Goal: Task Accomplishment & Management: Manage account settings

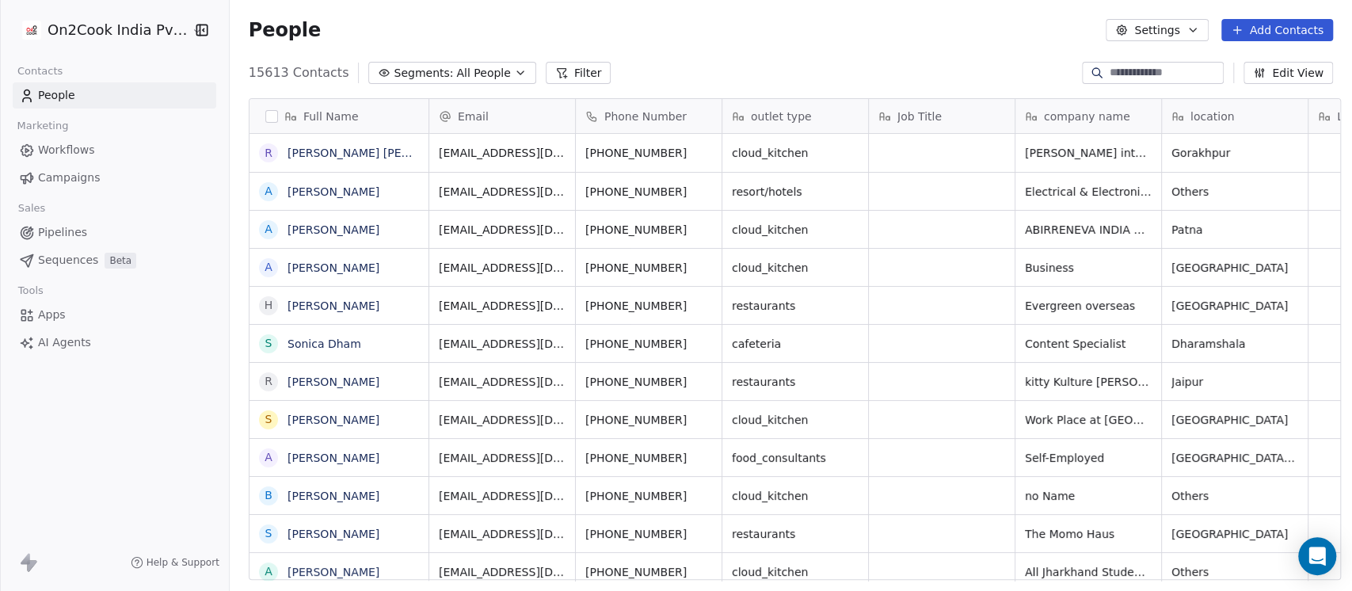
scroll to position [504, 1114]
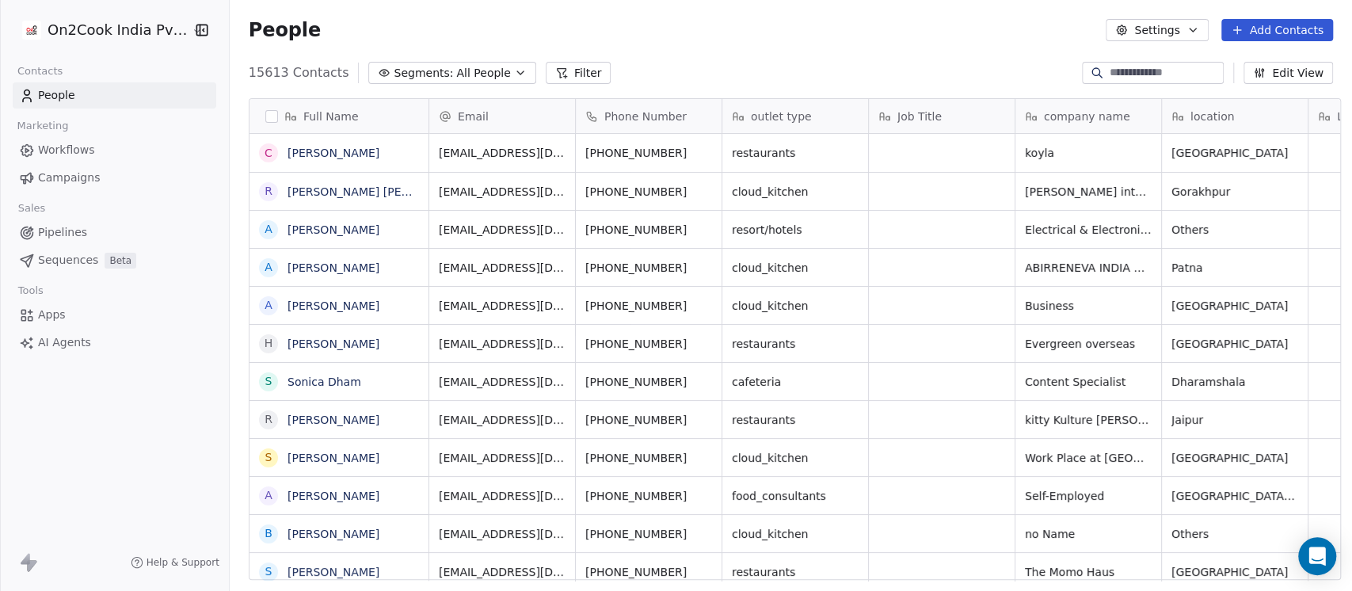
click at [68, 226] on span "Pipelines" at bounding box center [62, 232] width 49 height 17
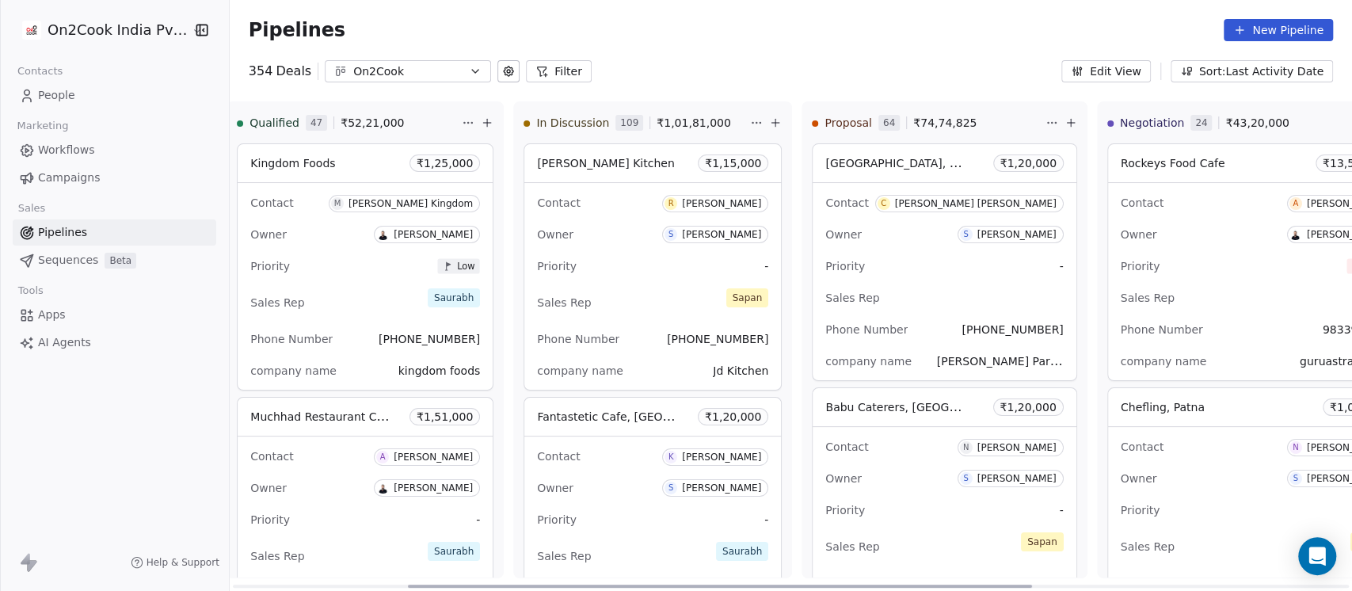
scroll to position [1559, 0]
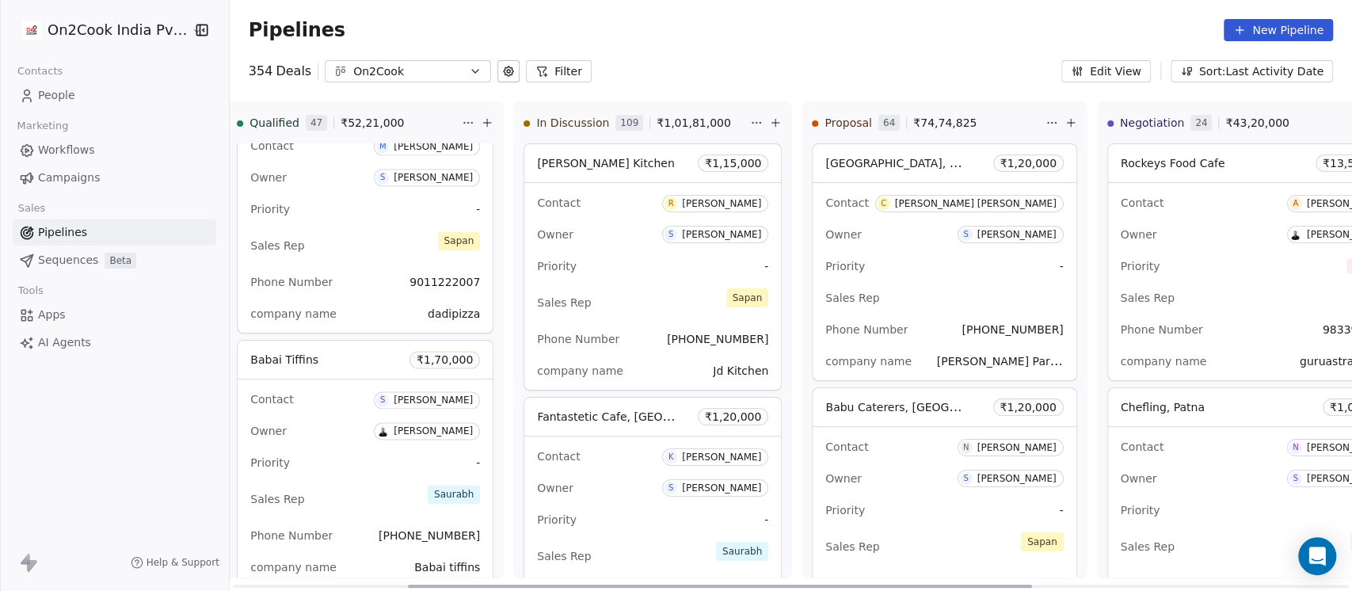
click at [328, 428] on div "Owner [PERSON_NAME]" at bounding box center [365, 430] width 230 height 25
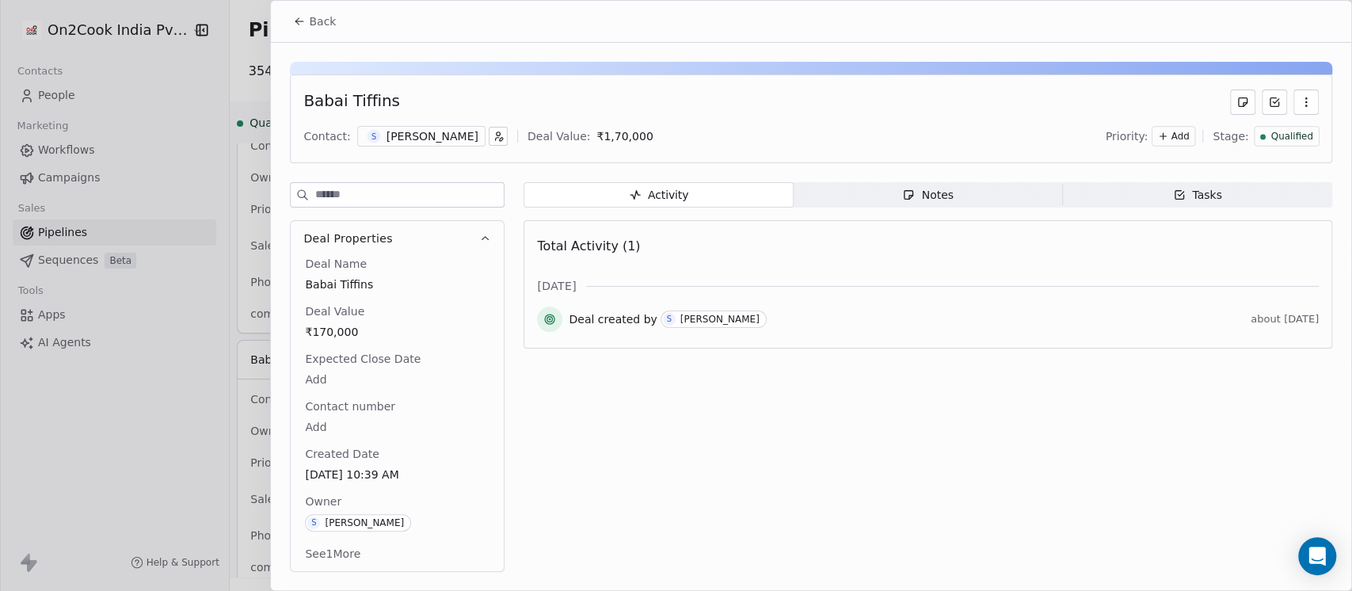
click at [352, 333] on span "₹170,000" at bounding box center [397, 332] width 185 height 16
click at [417, 333] on span "₹170,000" at bounding box center [397, 333] width 183 height 16
click at [388, 334] on span "₹170,000" at bounding box center [397, 333] width 183 height 16
click at [387, 334] on span "₹170,000" at bounding box center [397, 333] width 183 height 16
click at [326, 333] on div "₹ ********" at bounding box center [388, 341] width 175 height 38
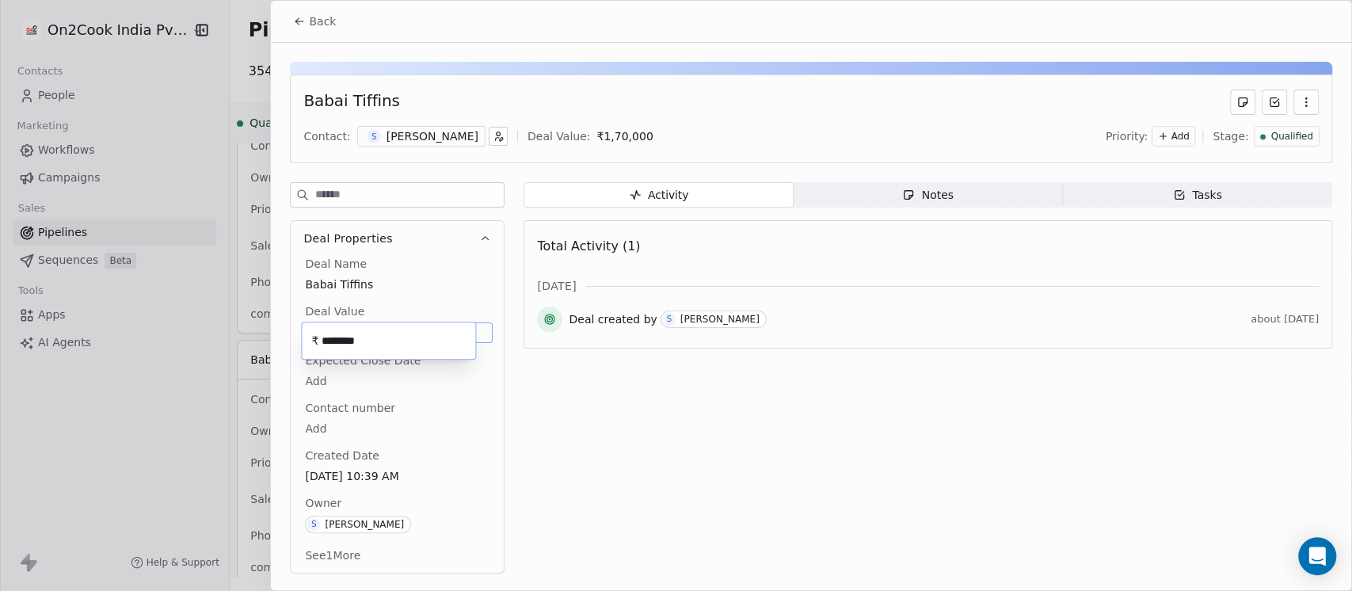
drag, startPoint x: 373, startPoint y: 345, endPoint x: 298, endPoint y: 345, distance: 75.2
click at [298, 345] on html "On2Cook India Pvt. Ltd. Contacts People Marketing Workflows Campaigns Sales Pip…" at bounding box center [676, 295] width 1352 height 591
paste input "*********"
paste input "text"
type input "********"
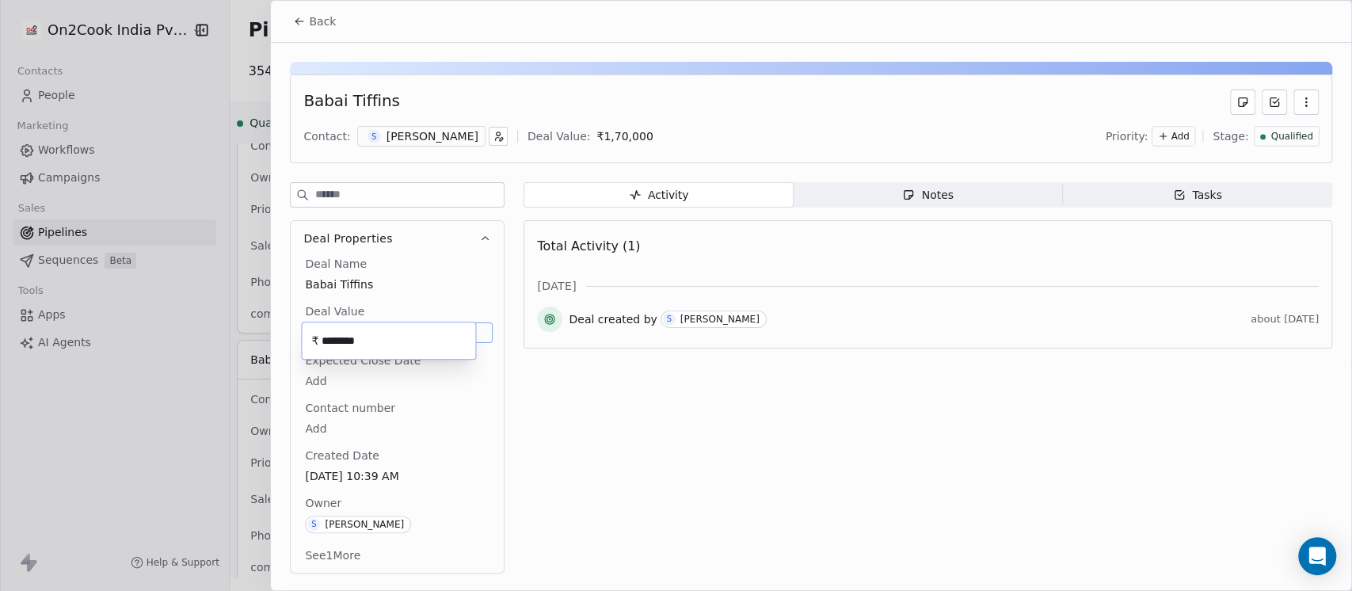
click at [595, 375] on html "On2Cook India Pvt. Ltd. Contacts People Marketing Workflows Campaigns Sales Pip…" at bounding box center [676, 295] width 1352 height 591
click at [1272, 134] on div "Qualified" at bounding box center [1286, 136] width 53 height 13
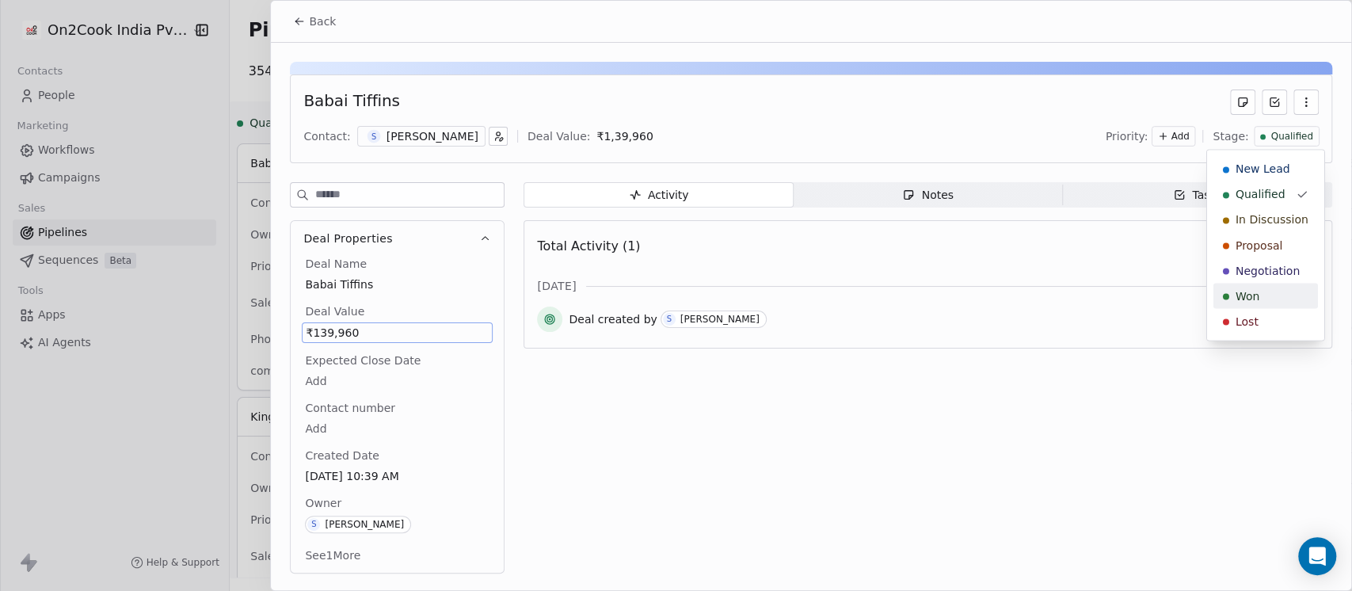
click at [1229, 295] on div "Won" at bounding box center [1266, 295] width 86 height 16
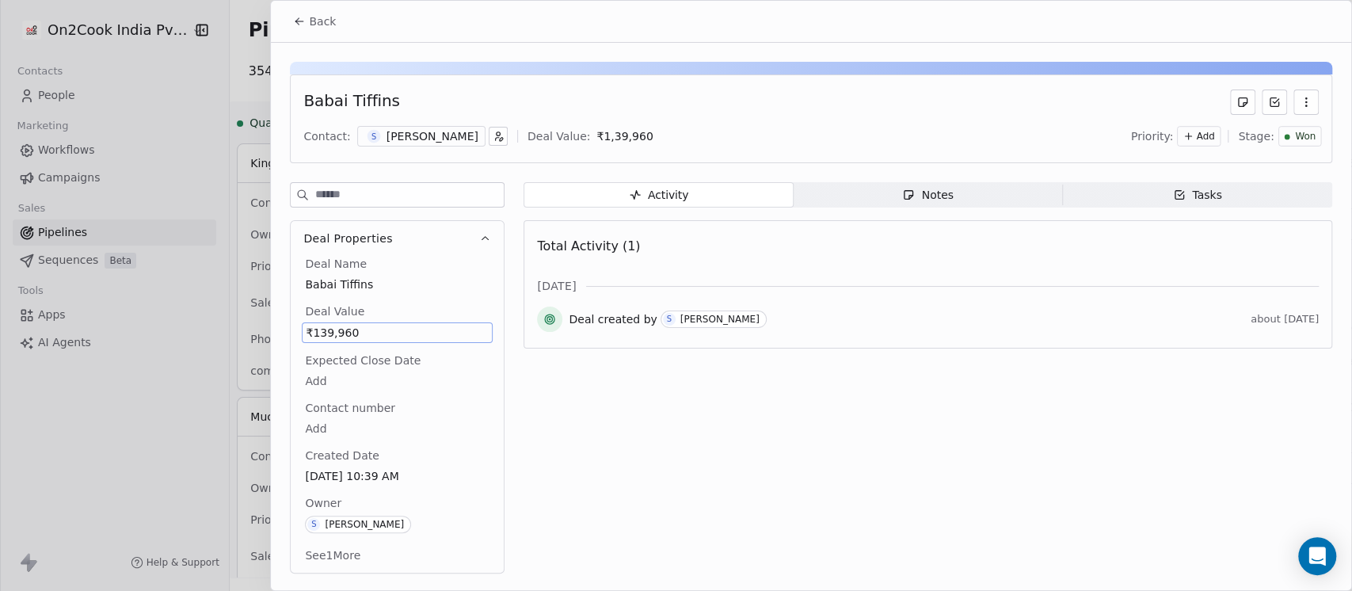
click at [320, 17] on span "Back" at bounding box center [322, 21] width 27 height 16
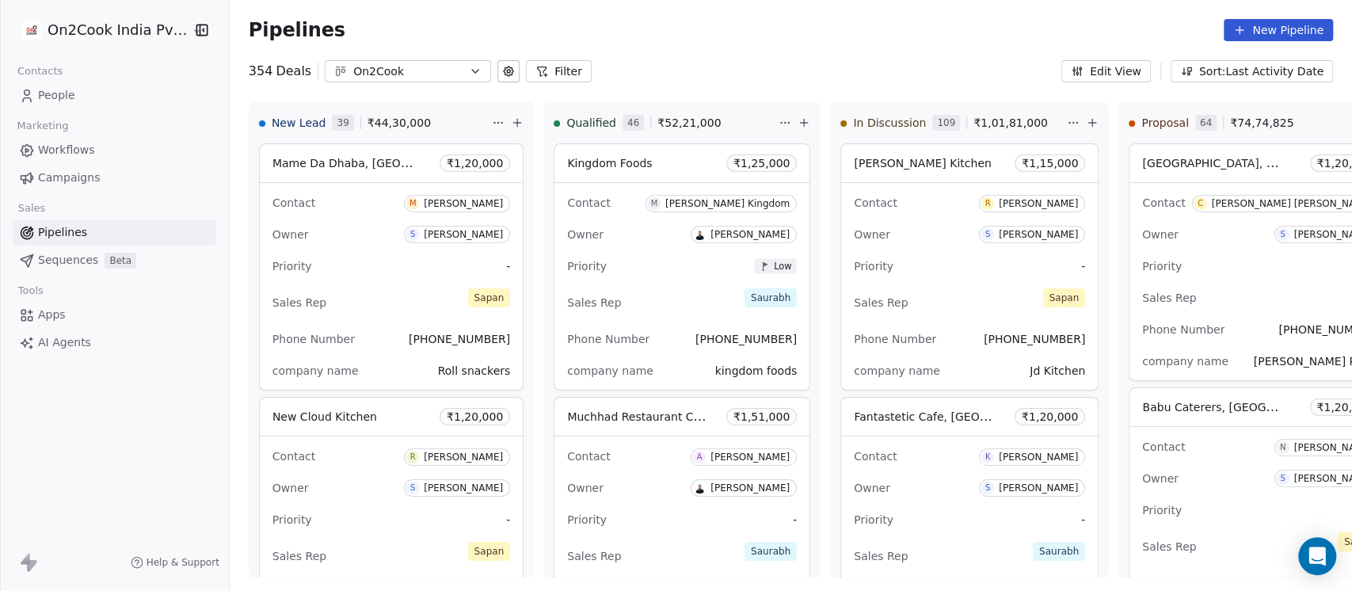
scroll to position [0, 905]
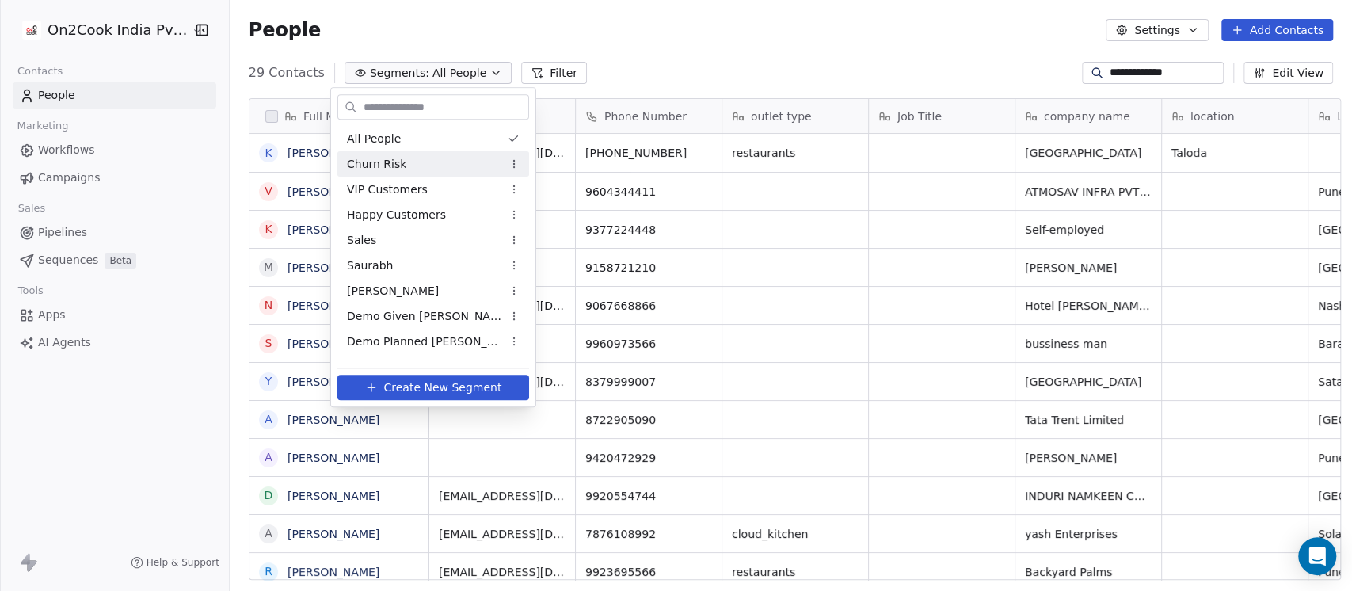
scroll to position [504, 1114]
drag, startPoint x: 409, startPoint y: 318, endPoint x: 641, endPoint y: 245, distance: 242.5
click at [410, 318] on span "Demo Given Sam" at bounding box center [424, 316] width 155 height 17
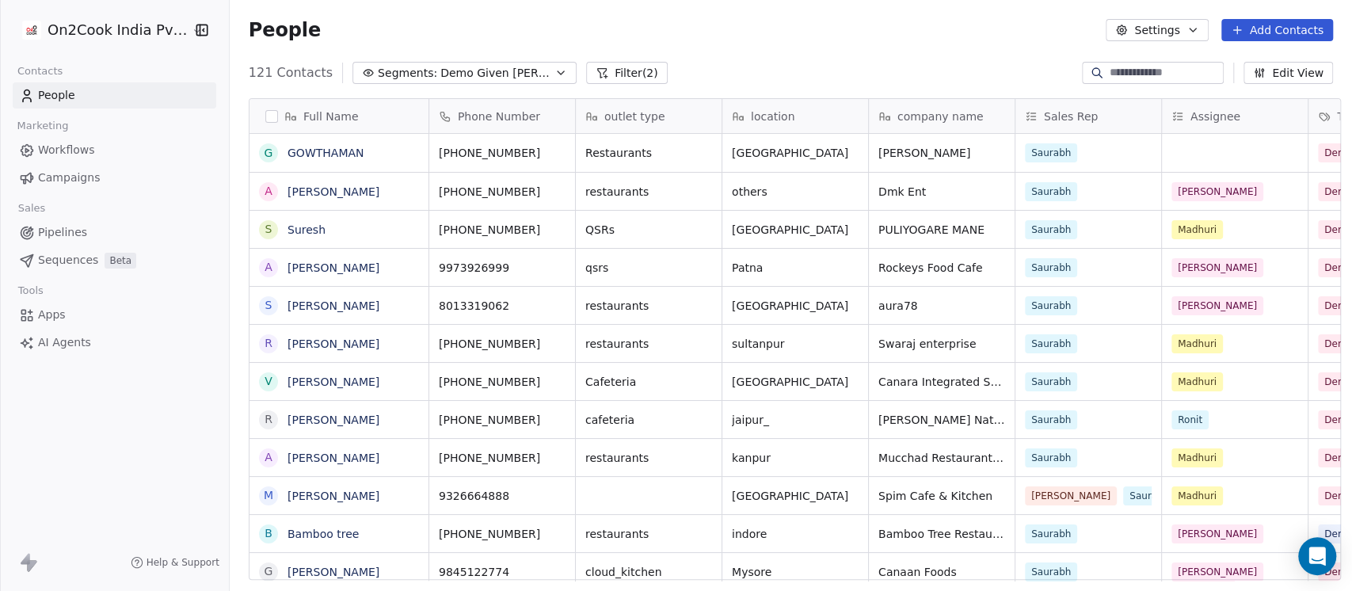
click at [474, 68] on span "Demo Given Sam" at bounding box center [495, 73] width 111 height 17
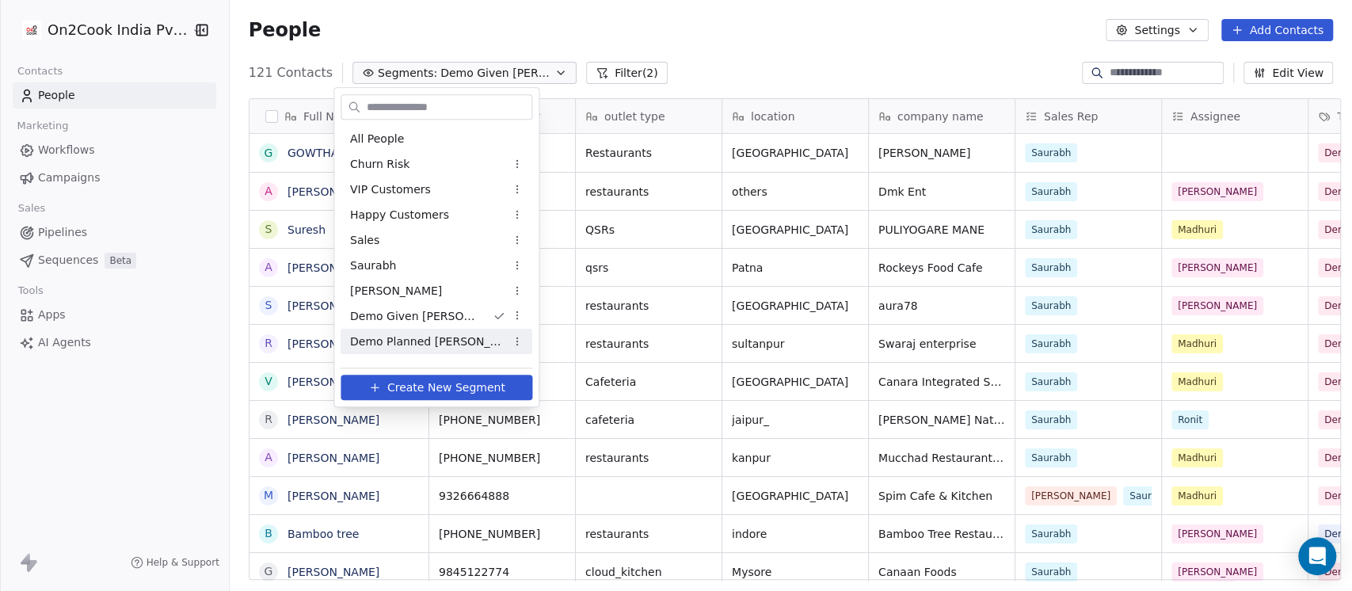
click at [429, 347] on span "Demo Planned Sam" at bounding box center [427, 341] width 155 height 17
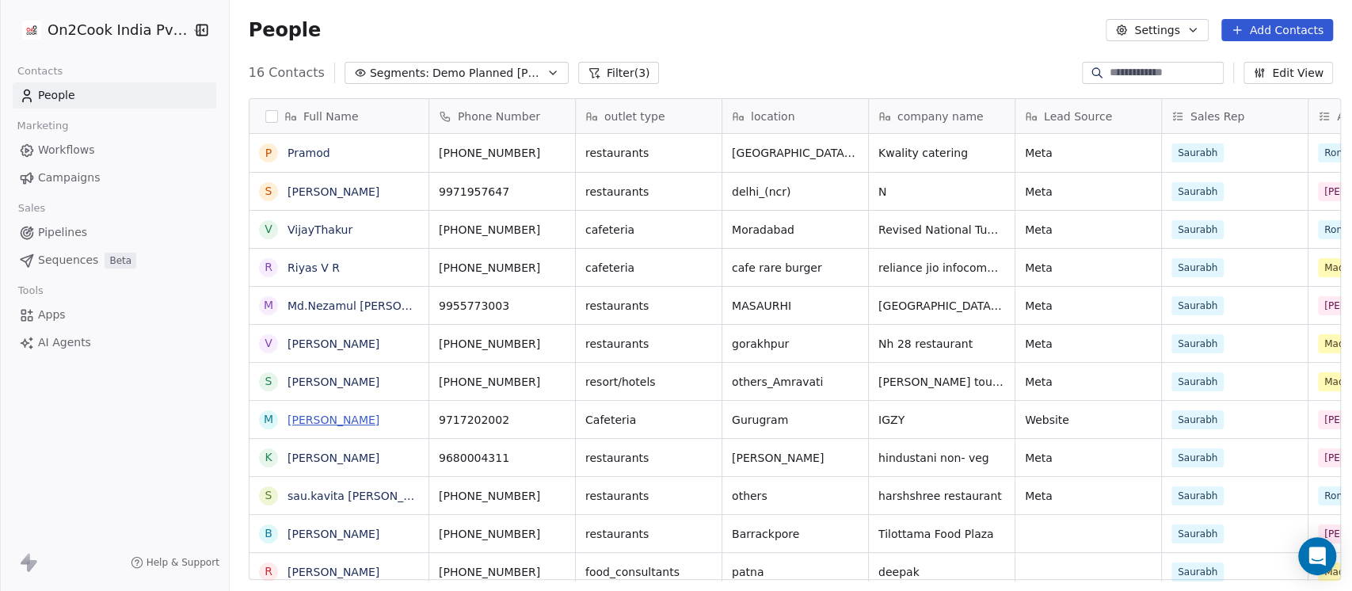
click at [374, 417] on link "MOhammad Nausahd" at bounding box center [333, 419] width 92 height 13
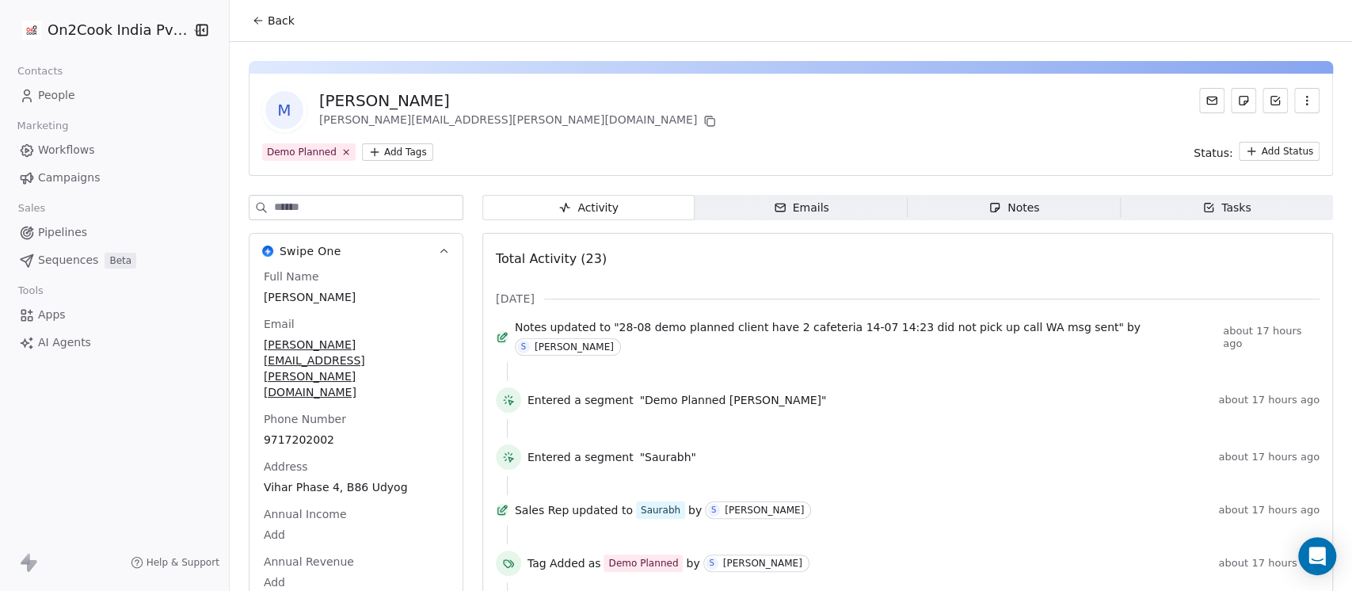
click at [988, 215] on div "Notes" at bounding box center [1013, 208] width 51 height 17
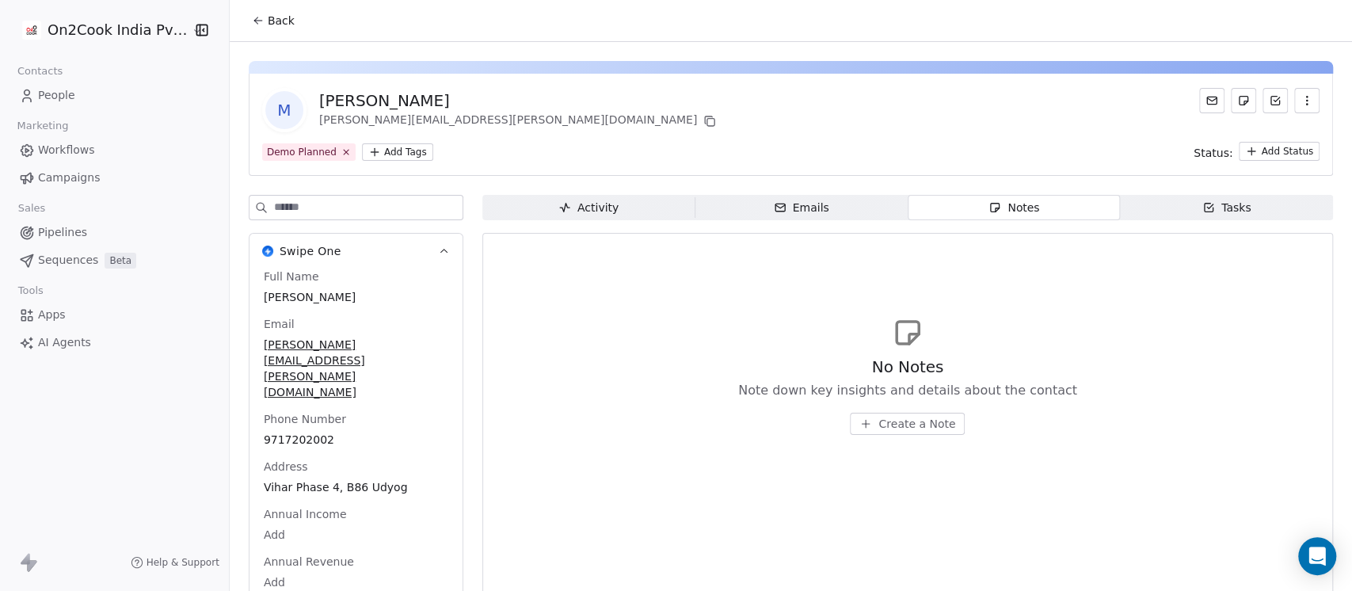
click at [911, 423] on span "Create a Note" at bounding box center [916, 424] width 77 height 16
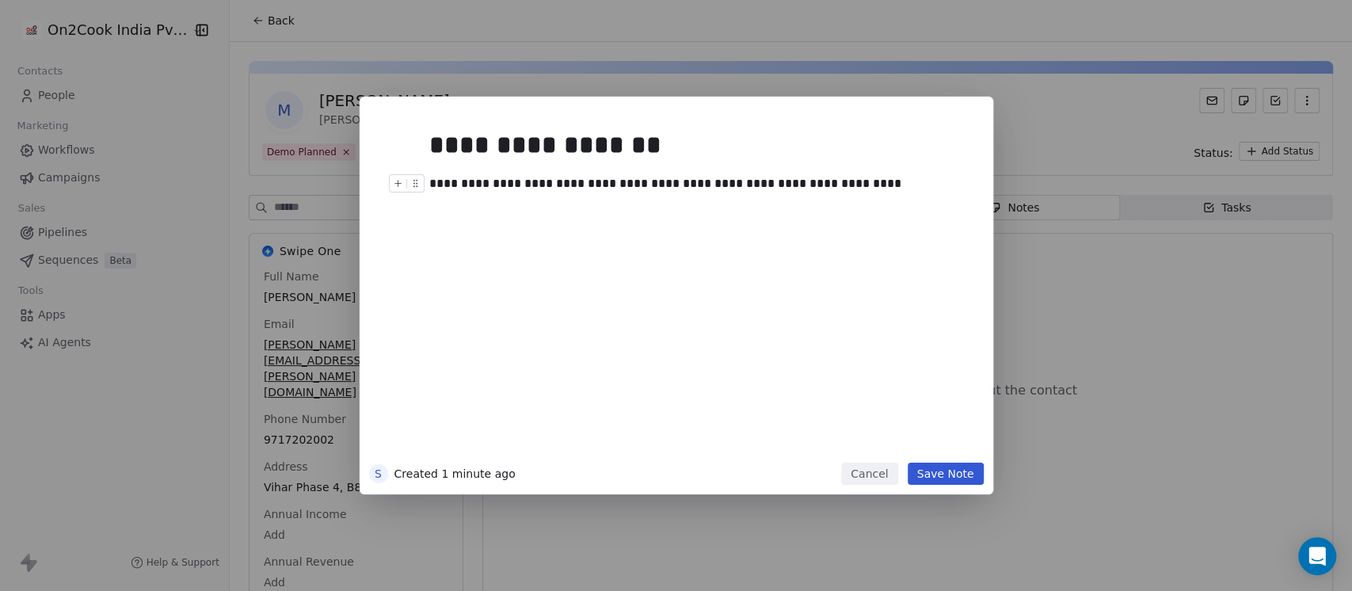
click at [706, 187] on div "**********" at bounding box center [692, 183] width 526 height 19
click at [849, 188] on div "**********" at bounding box center [692, 183] width 526 height 19
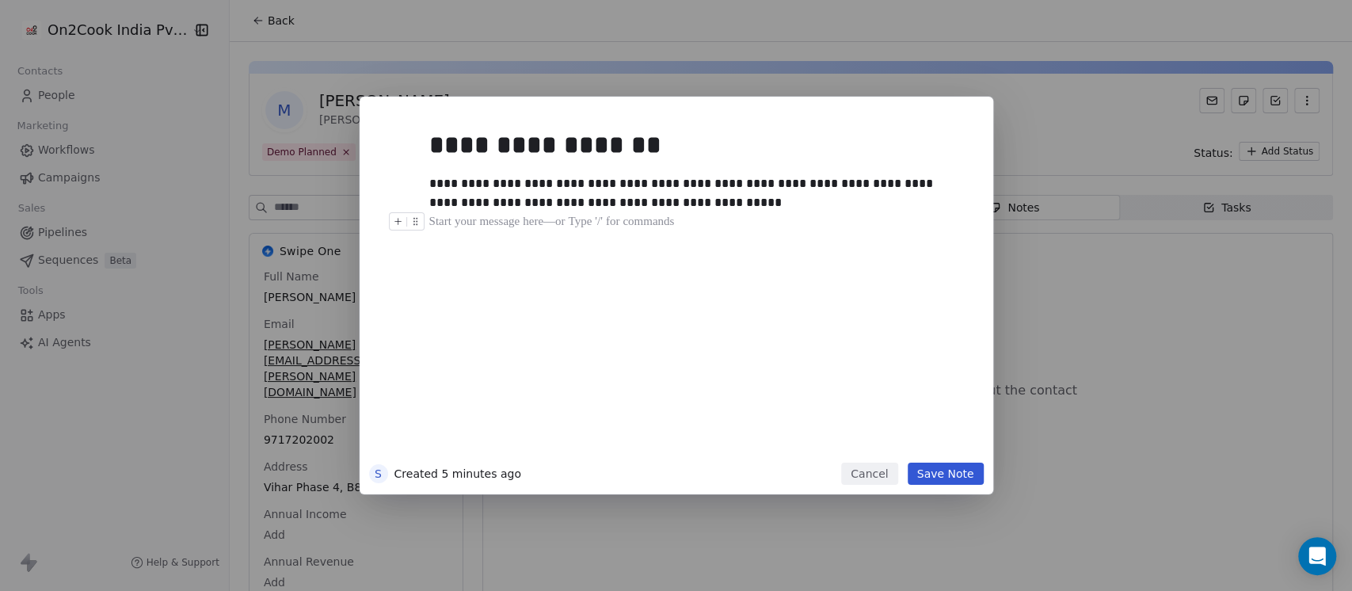
click at [937, 472] on button "Save Note" at bounding box center [946, 474] width 76 height 22
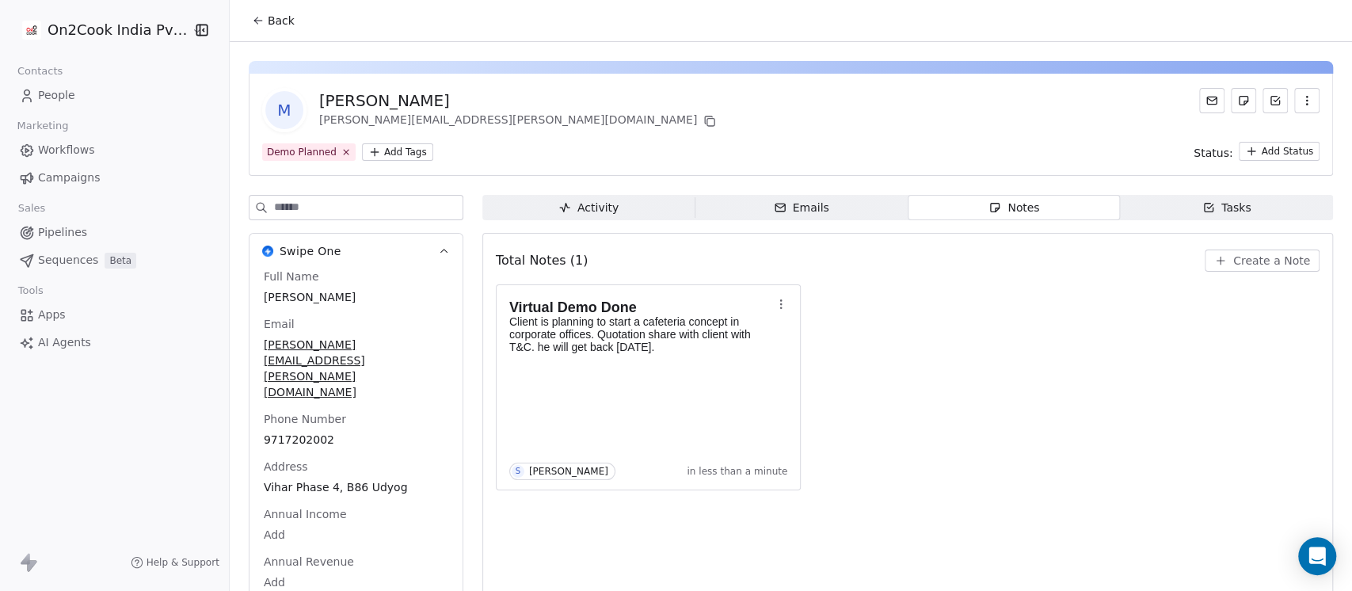
click at [370, 148] on html "On2Cook India Pvt. Ltd. Contacts People Marketing Workflows Campaigns Sales Pip…" at bounding box center [676, 295] width 1352 height 591
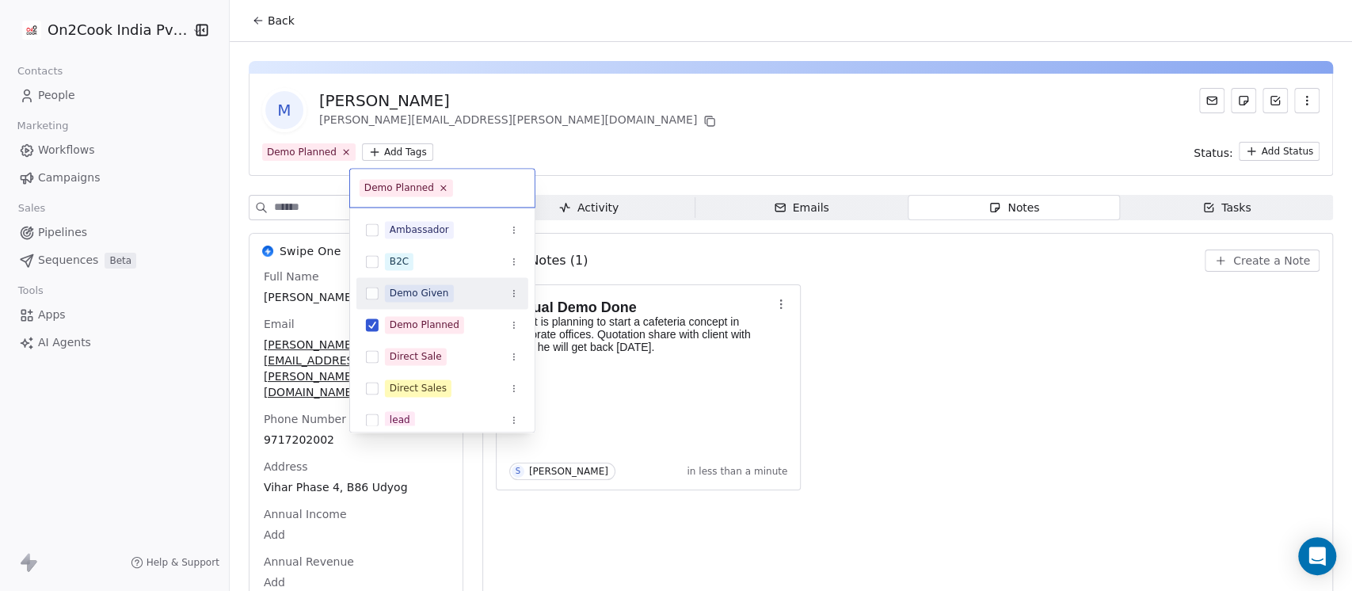
click at [421, 295] on div "Demo Given" at bounding box center [419, 293] width 59 height 14
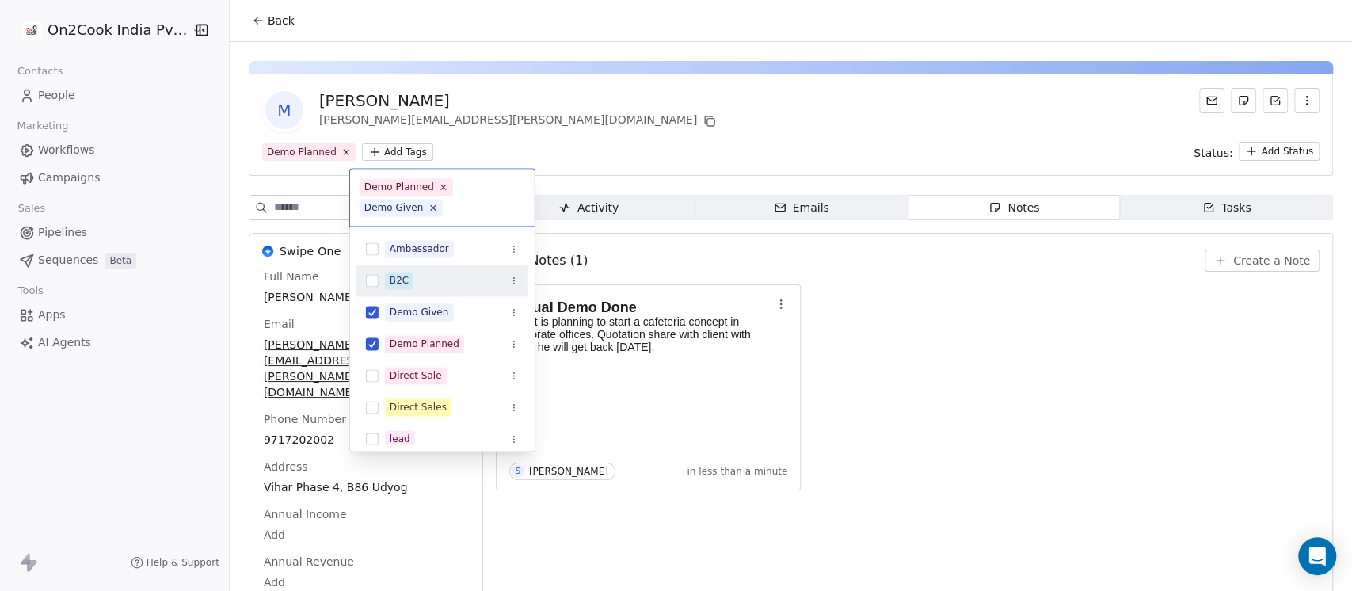
click at [1022, 335] on html "On2Cook India Pvt. Ltd. Contacts People Marketing Workflows Campaigns Sales Pip…" at bounding box center [676, 295] width 1352 height 591
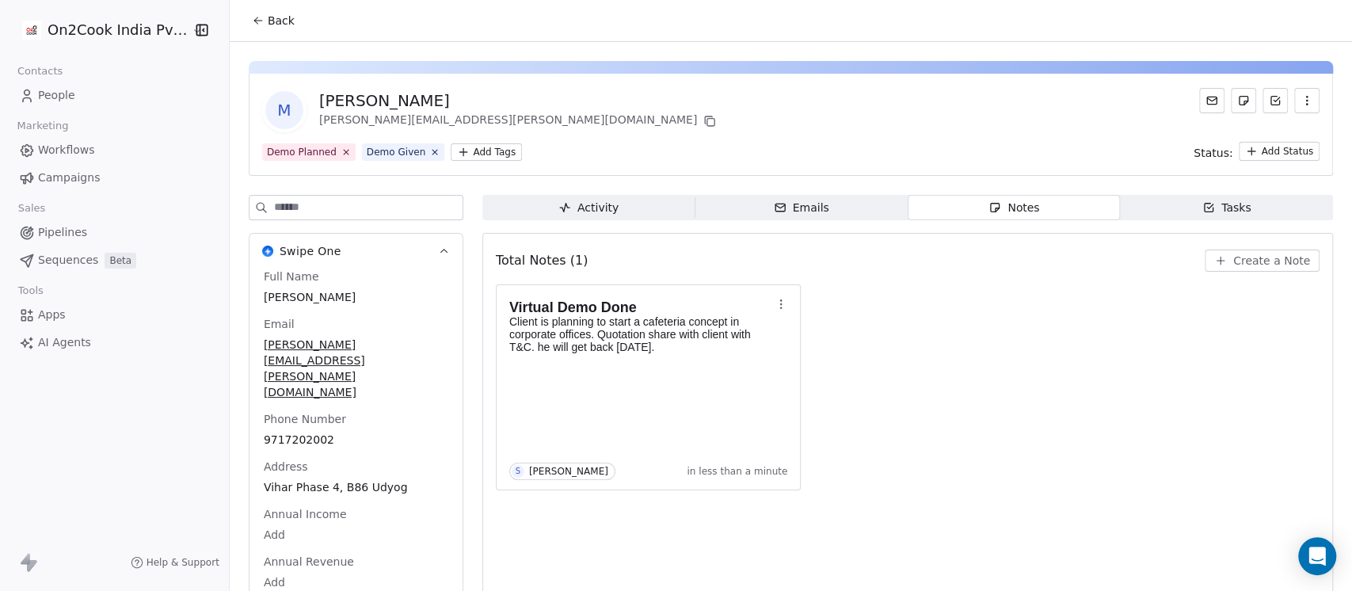
scroll to position [26, 0]
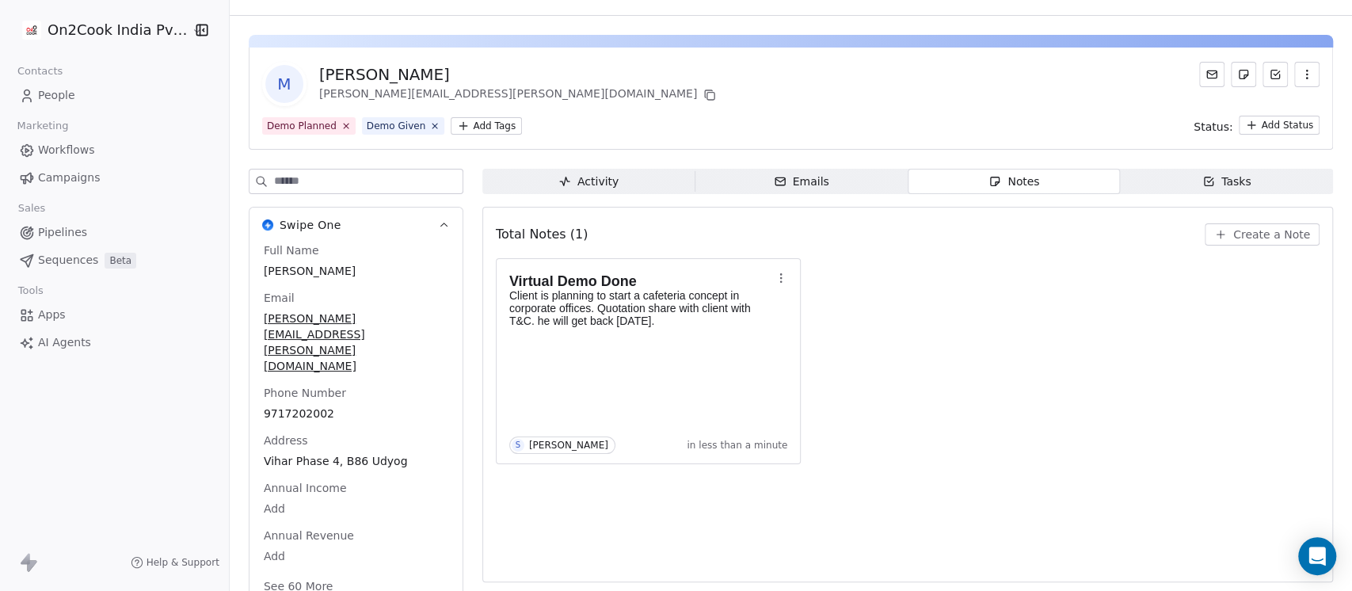
click at [294, 572] on button "See 60 More" at bounding box center [298, 586] width 89 height 29
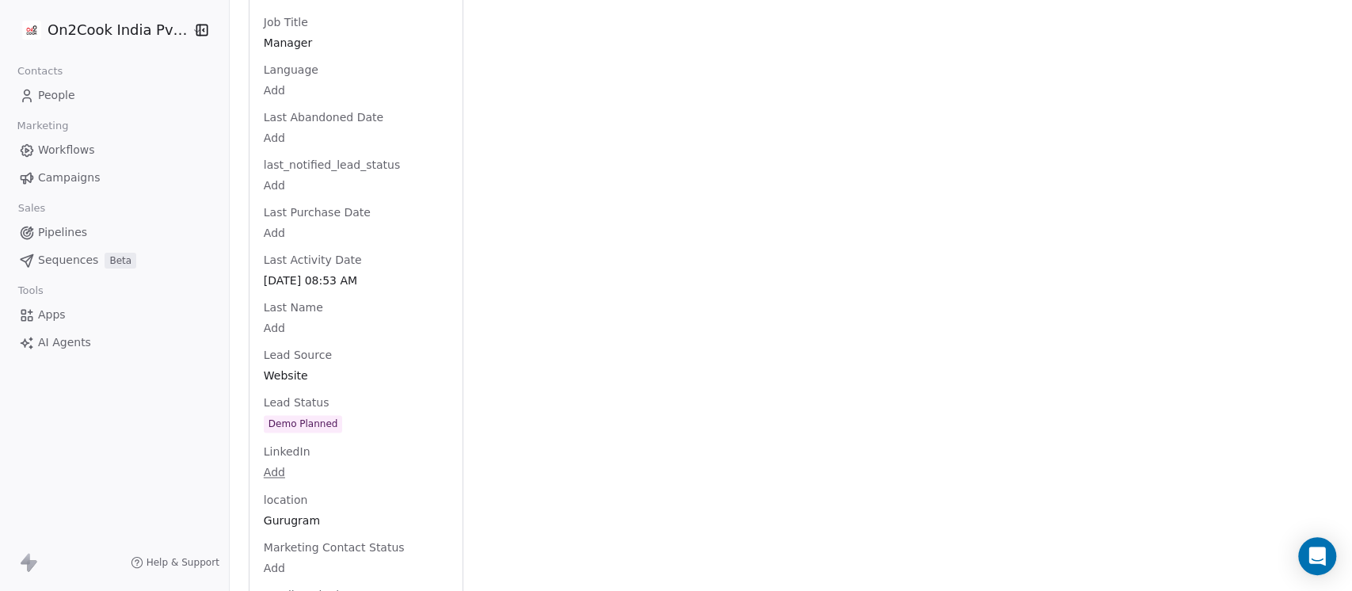
scroll to position [1575, 0]
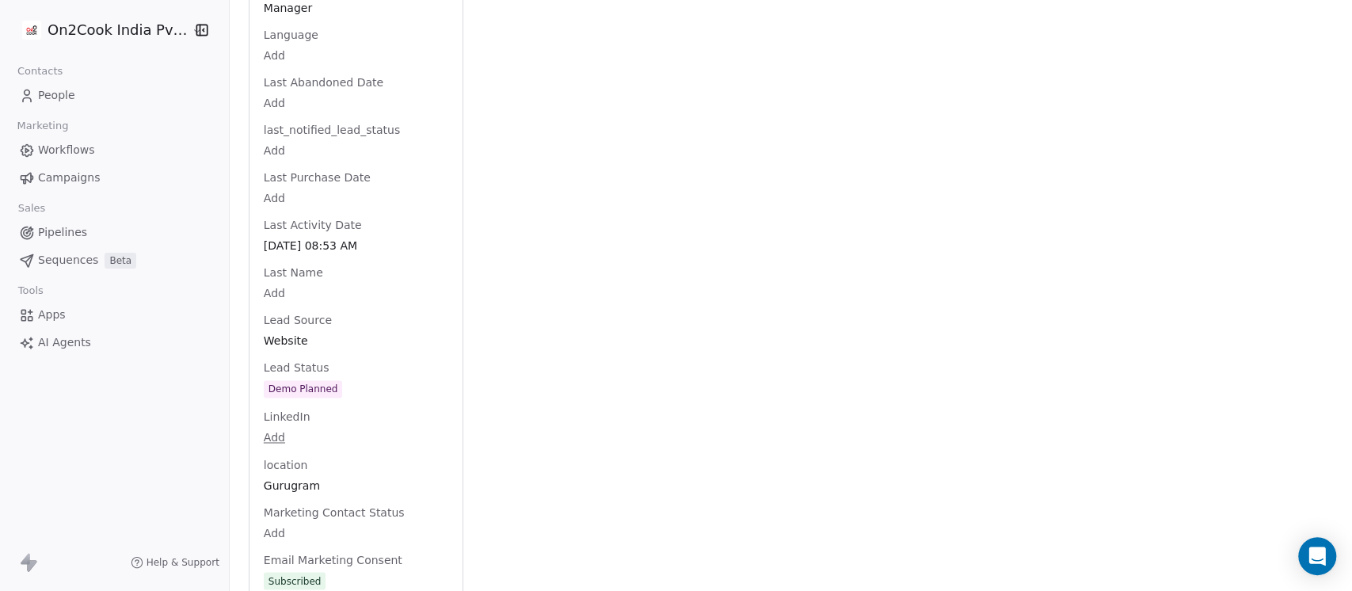
click at [333, 353] on div "Full Name MOhammad Nausahd Email naushad.mohammad@maxicus.com Phone Number 9717…" at bounding box center [356, 301] width 191 height 3217
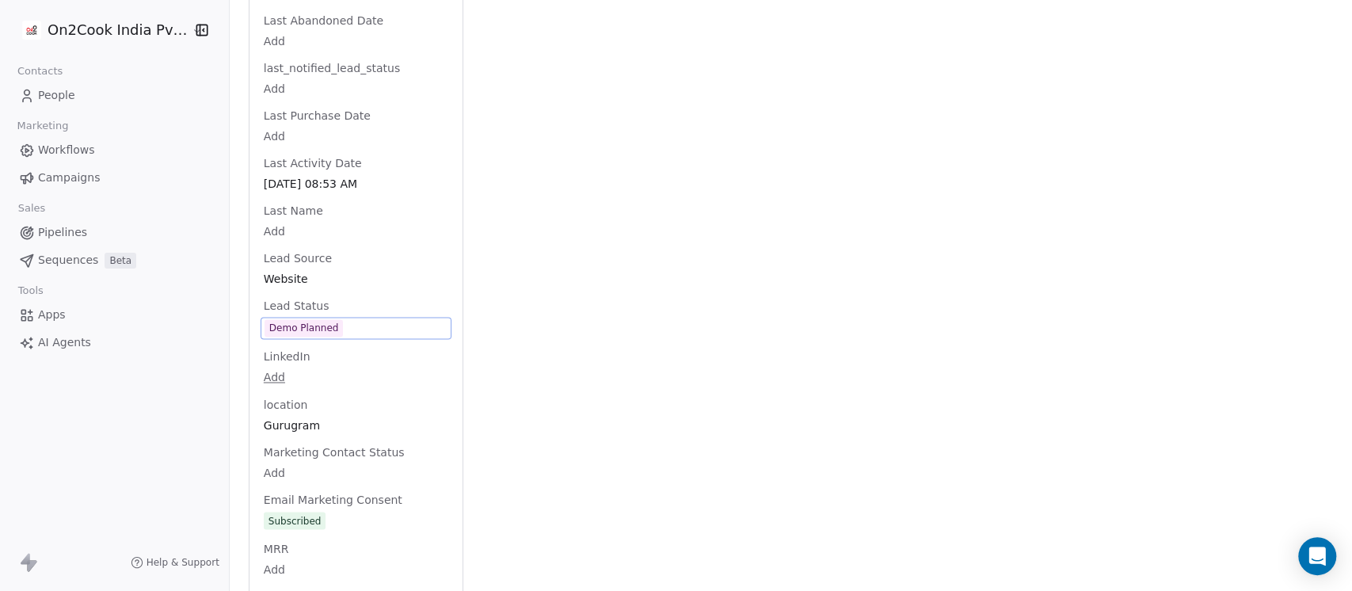
click at [333, 353] on html "On2Cook India Pvt. Ltd. Contacts People Marketing Workflows Campaigns Sales Pip…" at bounding box center [676, 295] width 1352 height 591
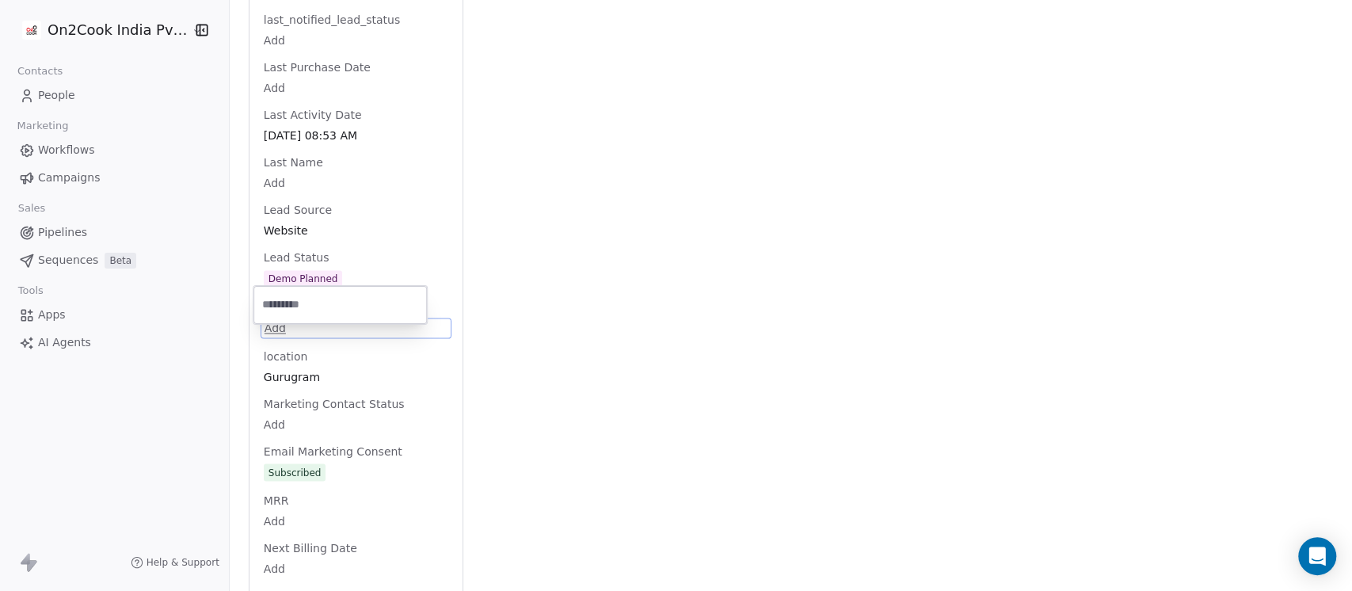
click at [351, 247] on html "On2Cook India Pvt. Ltd. Contacts People Marketing Workflows Campaigns Sales Pip…" at bounding box center [676, 295] width 1352 height 591
click at [351, 247] on div "Full Name MOhammad Nausahd Email naushad.mohammad@maxicus.com Phone Number 9717…" at bounding box center [356, 192] width 191 height 3219
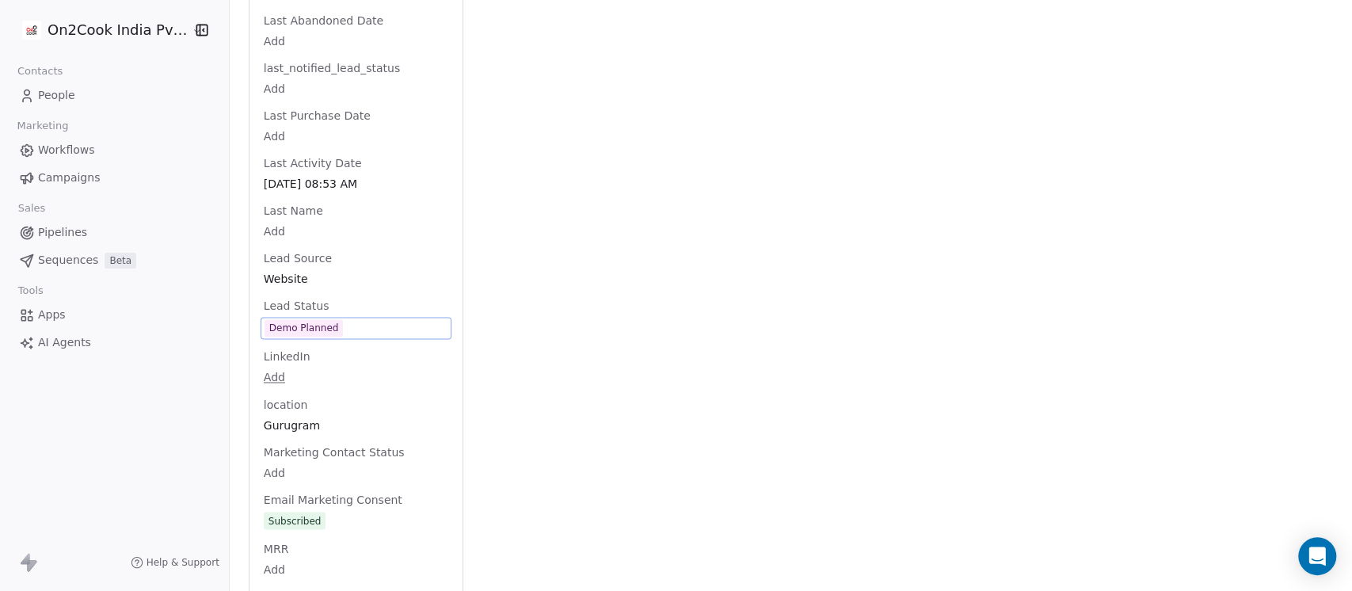
click at [360, 319] on span "Demo Planned" at bounding box center [356, 327] width 183 height 17
click at [342, 319] on span "Demo Planned" at bounding box center [356, 327] width 183 height 17
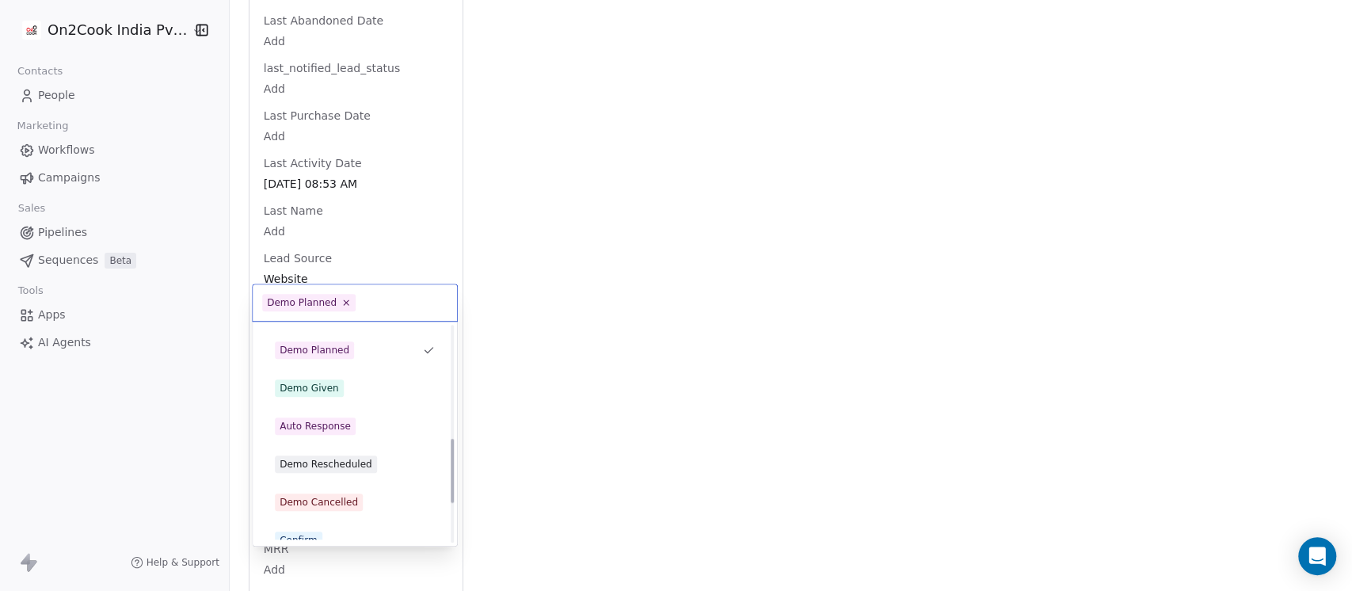
scroll to position [422, 0]
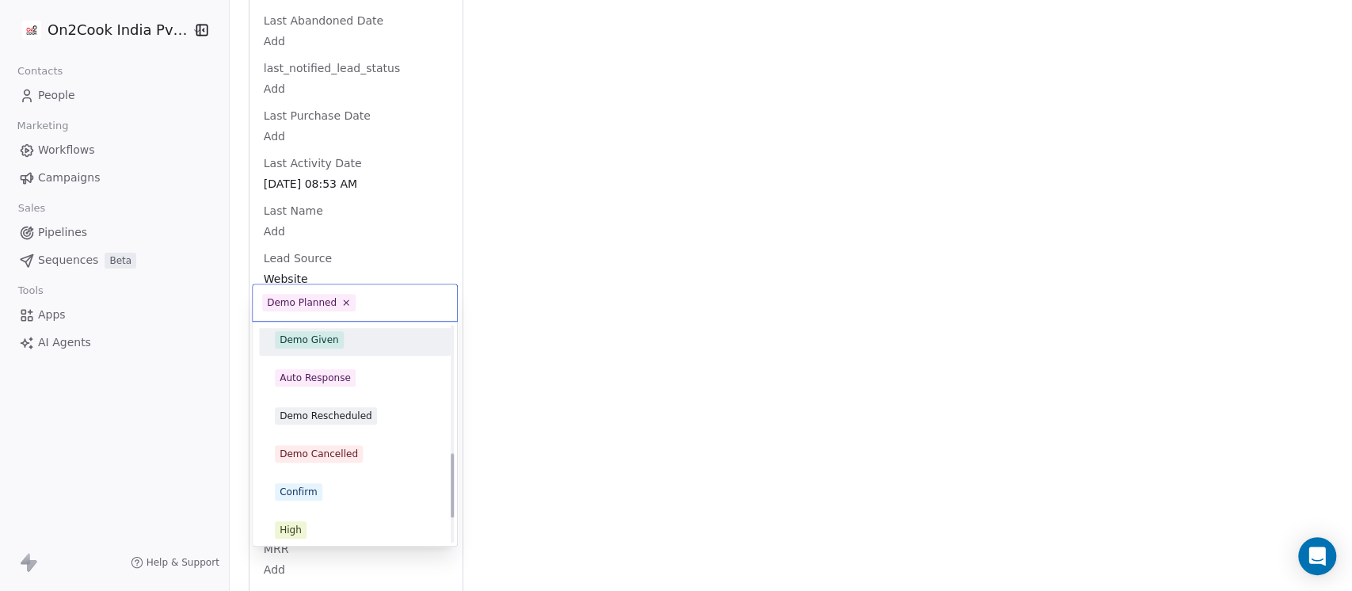
click at [333, 348] on div "Demo Given" at bounding box center [354, 339] width 179 height 25
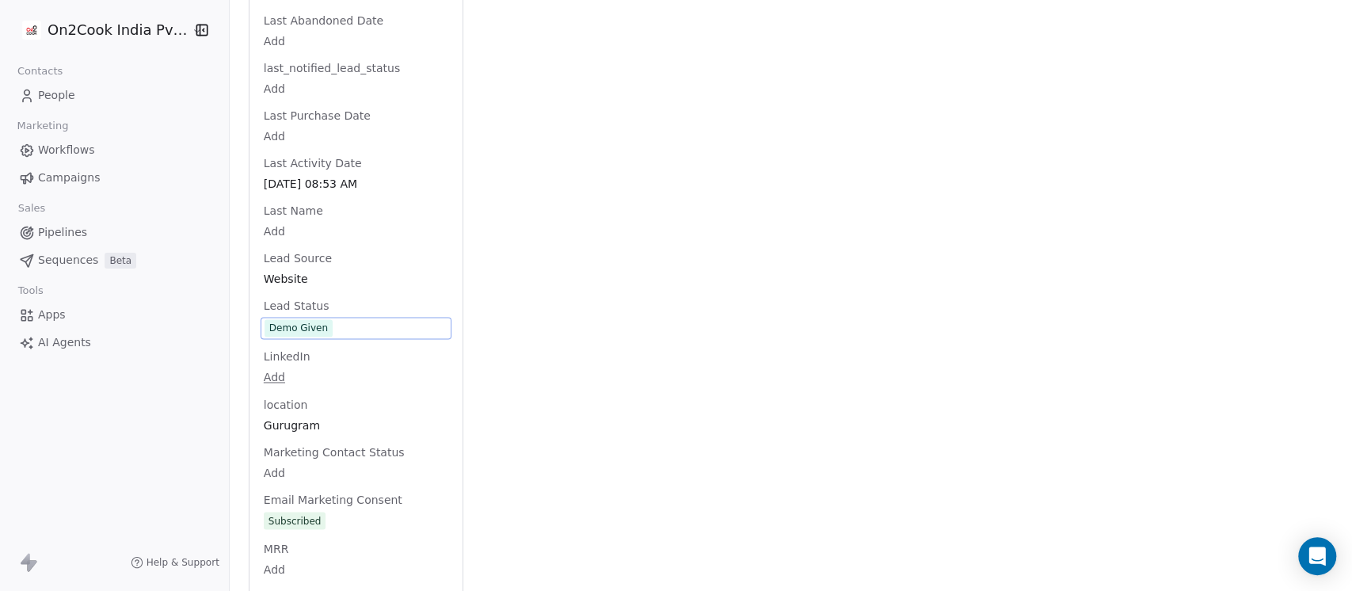
click at [594, 227] on div "Activity Activity Emails Emails Notes Notes Tasks Tasks Total Notes (1) Create …" at bounding box center [907, 212] width 851 height 3309
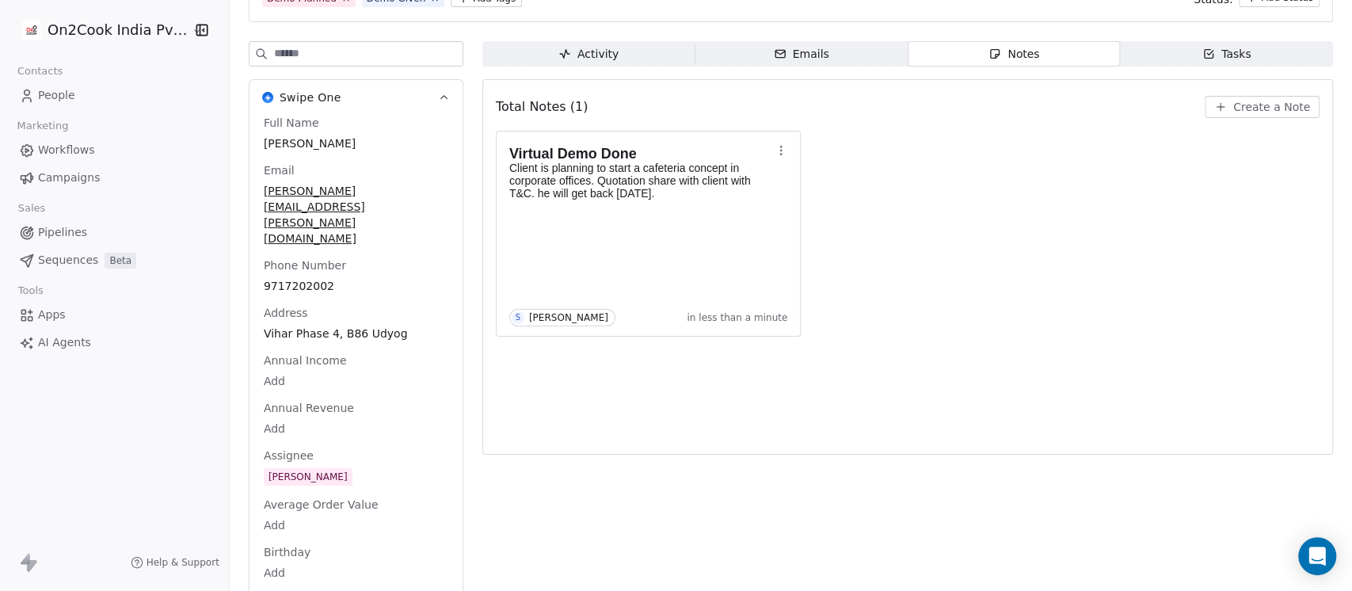
scroll to position [0, 0]
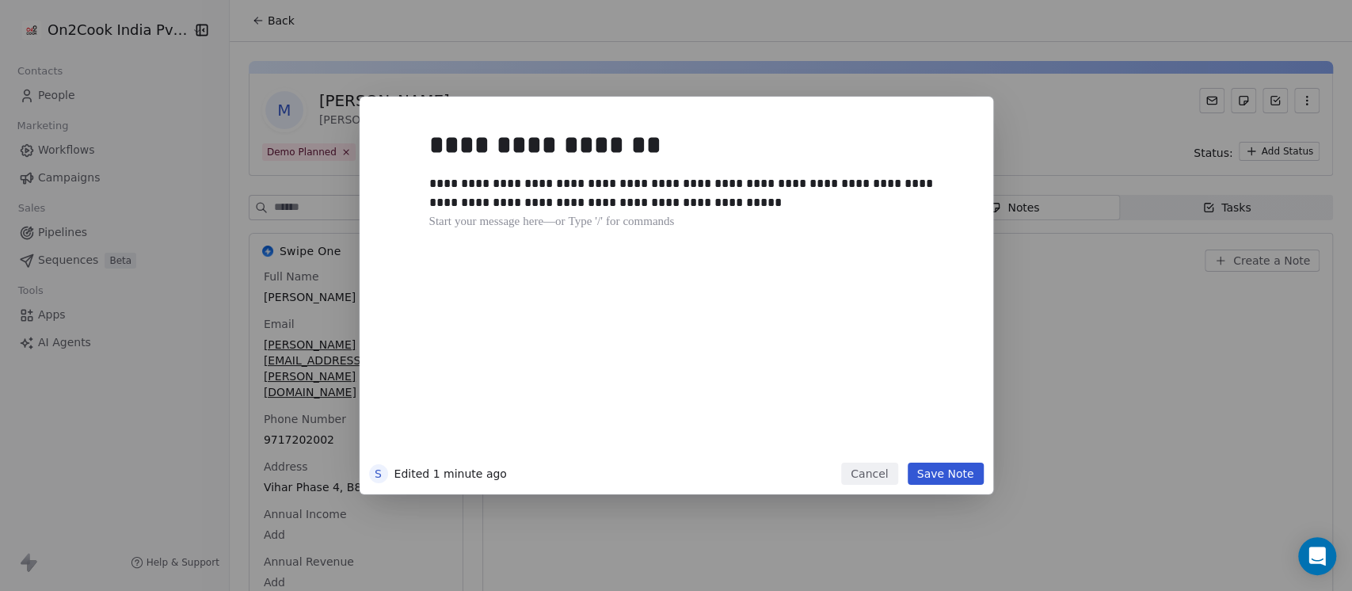
drag, startPoint x: 680, startPoint y: 348, endPoint x: 501, endPoint y: 307, distance: 184.3
click at [935, 472] on button "Save Note" at bounding box center [946, 474] width 76 height 22
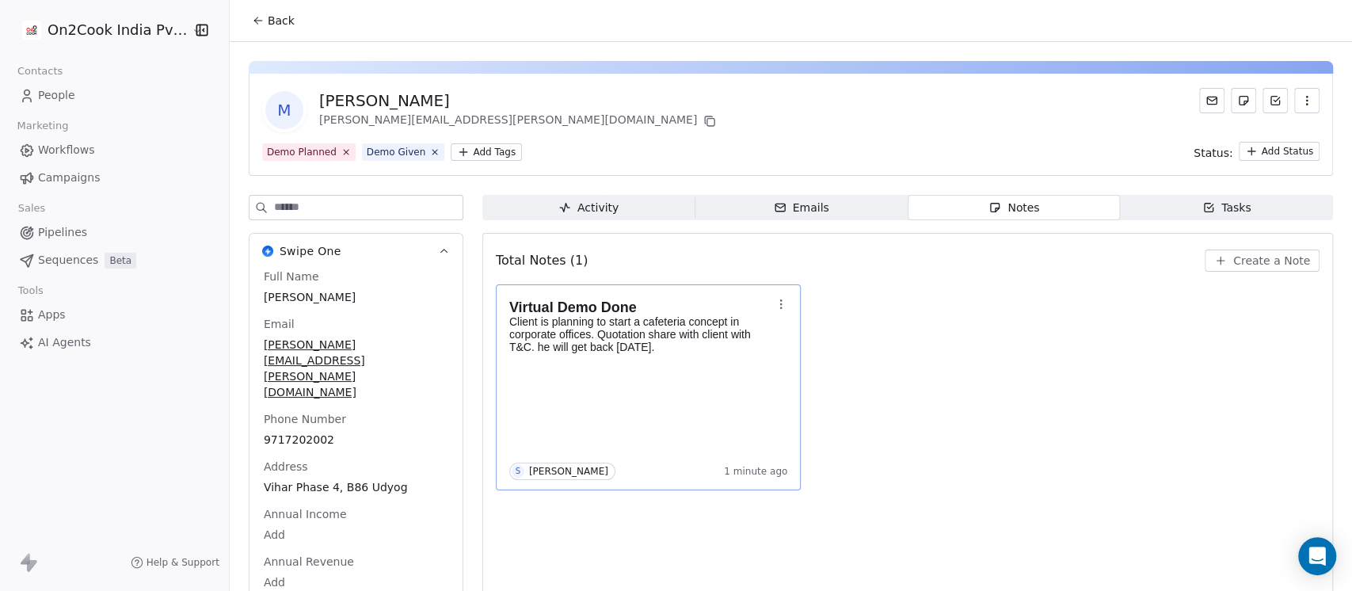
click at [1079, 393] on div "Virtual Demo Done Client is planning to start a cafeteria concept in corporate …" at bounding box center [908, 387] width 824 height 206
click at [1033, 109] on div "M MOhammad Nausahd naushad.mohammad@maxicus.com" at bounding box center [790, 110] width 1057 height 44
click at [278, 17] on span "Back" at bounding box center [281, 21] width 27 height 16
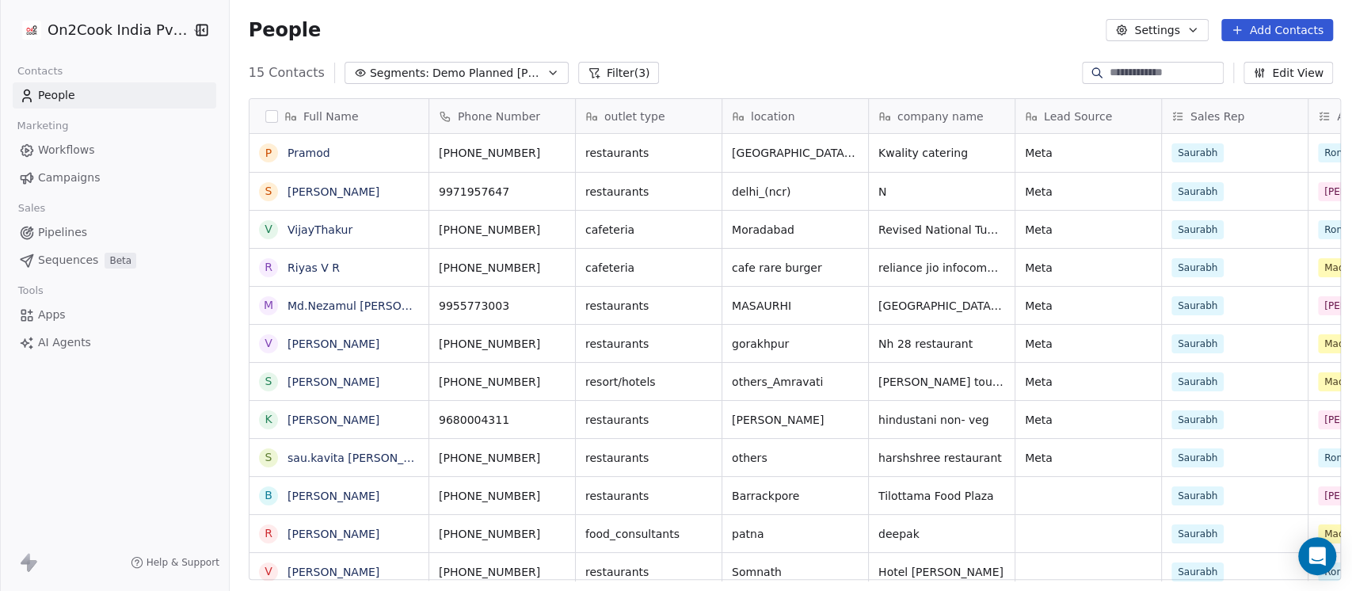
scroll to position [504, 1114]
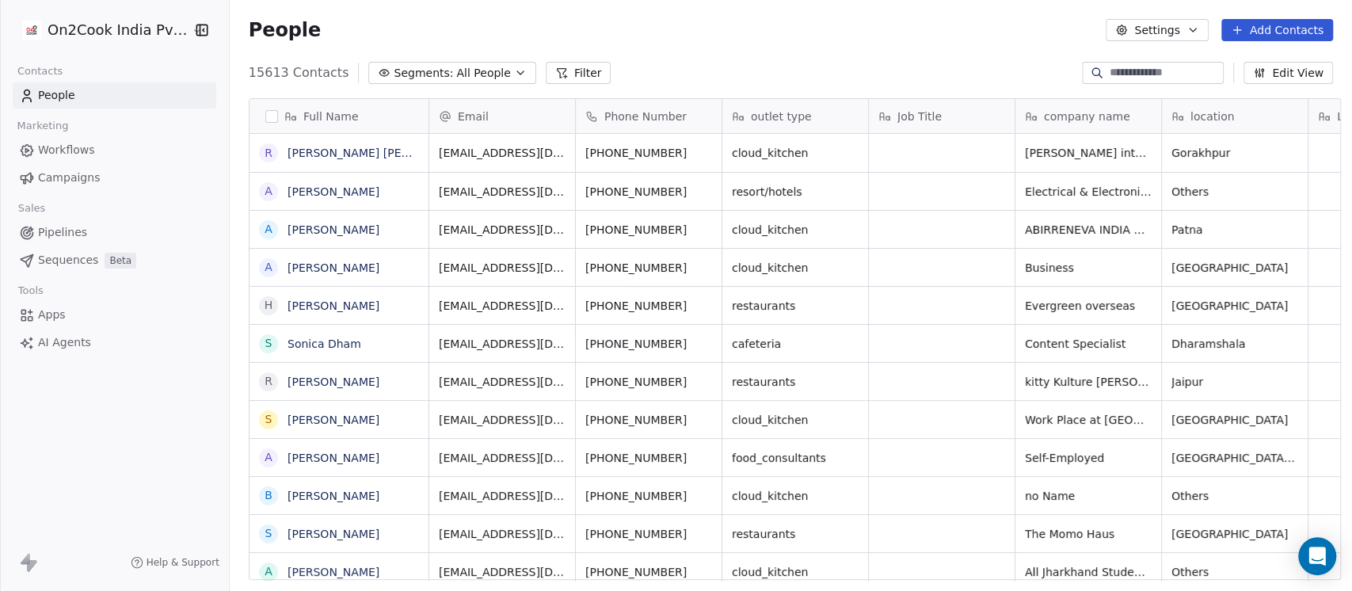
scroll to position [504, 1114]
